Goal: Information Seeking & Learning: Find specific page/section

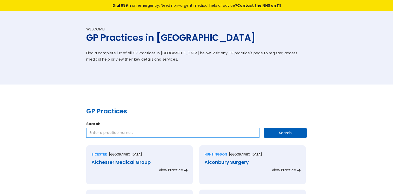
click at [132, 134] on input "Search" at bounding box center [172, 133] width 173 height 10
paste input "Shrewsbury Road Health Clinic"
type input "Shrewsbury Road Health Clinic"
click at [273, 135] on input "Search" at bounding box center [285, 133] width 43 height 10
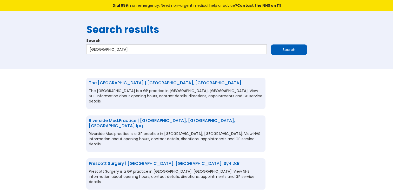
click at [142, 82] on link "The Shrewsbury Centre | London, Greater london, e7 8qp" at bounding box center [165, 83] width 153 height 6
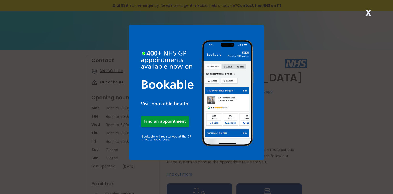
click at [367, 15] on strong "X" at bounding box center [368, 12] width 6 height 12
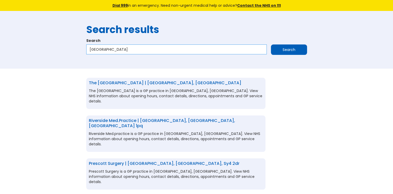
click at [151, 47] on input "Shrewsbury Road Health Clinic" at bounding box center [176, 49] width 181 height 10
drag, startPoint x: 151, startPoint y: 47, endPoint x: 86, endPoint y: 52, distance: 64.9
click at [86, 52] on input "Shrewsbury Road Health Clinic" at bounding box center [176, 49] width 181 height 10
paste input "Umar Medical Centre"
type input "Umar Medical Centre"
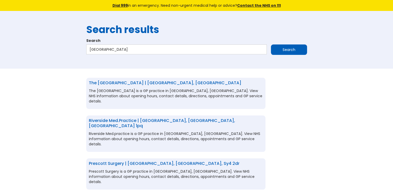
click at [290, 53] on input "Search" at bounding box center [289, 49] width 36 height 10
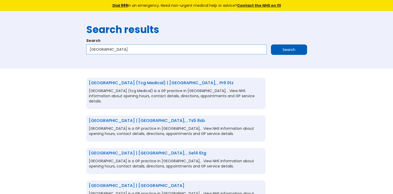
click at [163, 49] on input "Umar Medical Centre" at bounding box center [176, 49] width 181 height 10
type input "Umar Medical Centre bb1"
click at [278, 51] on input "Search" at bounding box center [289, 49] width 36 height 10
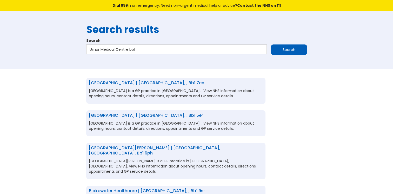
click at [123, 81] on link "[GEOGRAPHIC_DATA] | [GEOGRAPHIC_DATA], , bb1 7ep" at bounding box center [147, 83] width 116 height 6
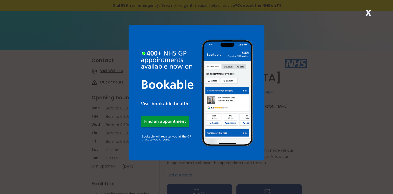
click at [371, 11] on strong "X" at bounding box center [368, 12] width 6 height 12
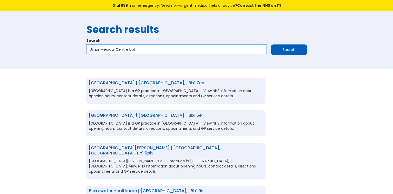
click at [142, 50] on input "Umar Medical Centre bb1" at bounding box center [176, 49] width 181 height 10
drag, startPoint x: 142, startPoint y: 50, endPoint x: 89, endPoint y: 49, distance: 53.0
click at [90, 51] on input "Umar Medical Centre bb1" at bounding box center [176, 49] width 181 height 10
paste input "The Practice Heart Of Hounslow"
type input "The Practice Heart Of Hounslow"
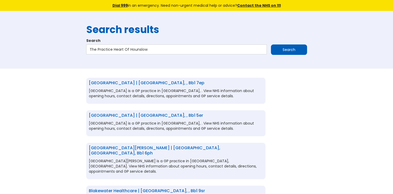
click at [279, 50] on input "Search" at bounding box center [289, 49] width 36 height 10
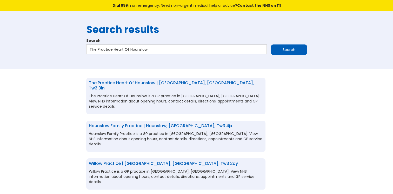
click at [195, 81] on link "The Practice Heart Of Hounslow | [GEOGRAPHIC_DATA], [GEOGRAPHIC_DATA], tw3 3ln" at bounding box center [171, 85] width 165 height 11
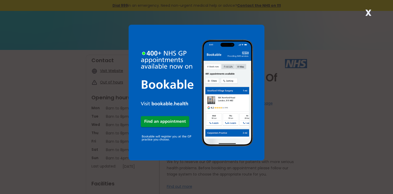
click at [366, 14] on strong "X" at bounding box center [368, 12] width 6 height 12
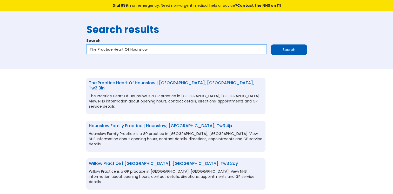
click at [146, 50] on input "The Practice Heart Of Hounslow" at bounding box center [176, 49] width 181 height 10
drag, startPoint x: 146, startPoint y: 50, endPoint x: 88, endPoint y: 51, distance: 57.7
click at [88, 51] on input "The Practice Heart Of Hounslow" at bounding box center [176, 49] width 181 height 10
paste input "The Vale Practice"
type input "The Vale Practice"
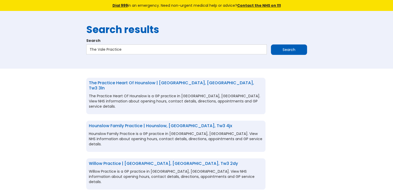
click at [279, 46] on input "Search" at bounding box center [289, 49] width 36 height 10
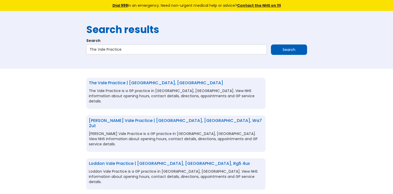
click at [123, 82] on link "The Vale Practice | [GEOGRAPHIC_DATA], [GEOGRAPHIC_DATA]" at bounding box center [156, 83] width 134 height 6
click at [124, 51] on input "The Vale Practice" at bounding box center [176, 49] width 181 height 10
drag, startPoint x: 124, startPoint y: 51, endPoint x: 81, endPoint y: 49, distance: 42.7
click at [81, 49] on div "Search results Search The Vale Practice Search" at bounding box center [196, 40] width 393 height 58
paste input "[PERSON_NAME] Surgery"
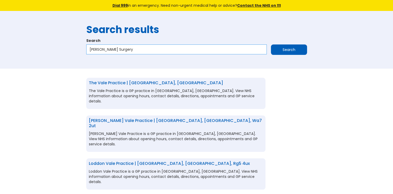
type input "[PERSON_NAME] Surgery"
click at [300, 49] on input "Search" at bounding box center [289, 49] width 36 height 10
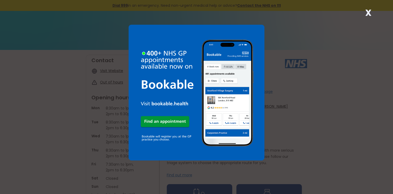
click at [368, 14] on strong "X" at bounding box center [368, 12] width 6 height 12
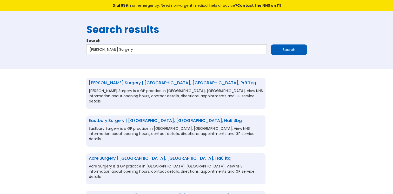
click at [129, 82] on link "Norwood Surgery | Southport, Merseyside, pr9 7eg" at bounding box center [172, 83] width 167 height 6
click at [123, 48] on input "Norwood Surgery" at bounding box center [176, 49] width 181 height 10
drag, startPoint x: 123, startPoint y: 48, endPoint x: 85, endPoint y: 49, distance: 38.7
click at [85, 49] on div "Search results Search Norwood Surgery Search" at bounding box center [197, 40] width 226 height 42
paste input "Fryston Roa"
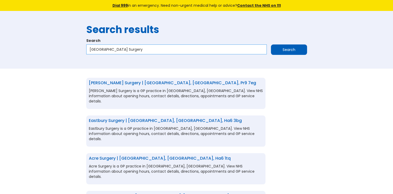
type input "[GEOGRAPHIC_DATA] Surgery"
click at [288, 49] on input "Search" at bounding box center [289, 49] width 36 height 10
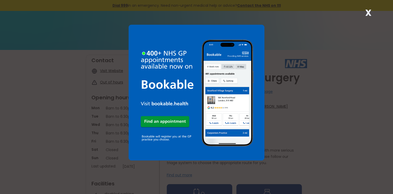
click at [370, 15] on strong "X" at bounding box center [368, 12] width 6 height 12
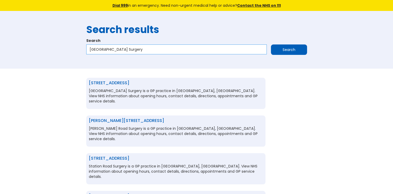
click at [157, 50] on input "[GEOGRAPHIC_DATA] Surgery" at bounding box center [176, 49] width 181 height 10
type input "[GEOGRAPHIC_DATA] Surgery fw10"
click at [278, 51] on input "Search" at bounding box center [289, 49] width 36 height 10
